Goal: Find specific page/section: Find specific page/section

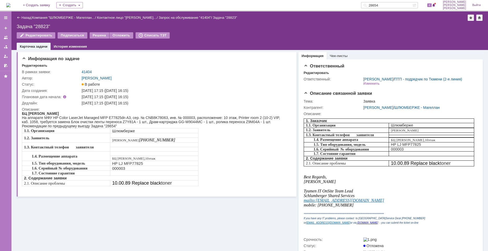
click at [10, 5] on img at bounding box center [8, 5] width 4 height 4
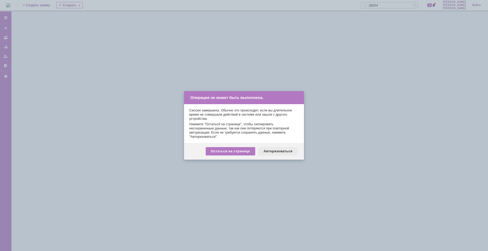
click at [276, 151] on div "Авторизоваться" at bounding box center [277, 151] width 39 height 8
